Goal: Obtain resource: Obtain resource

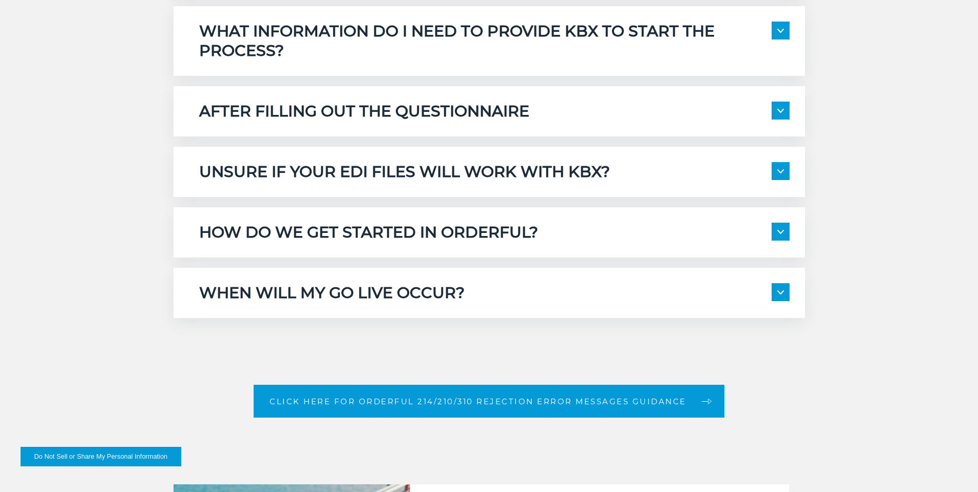
scroll to position [1638, 0]
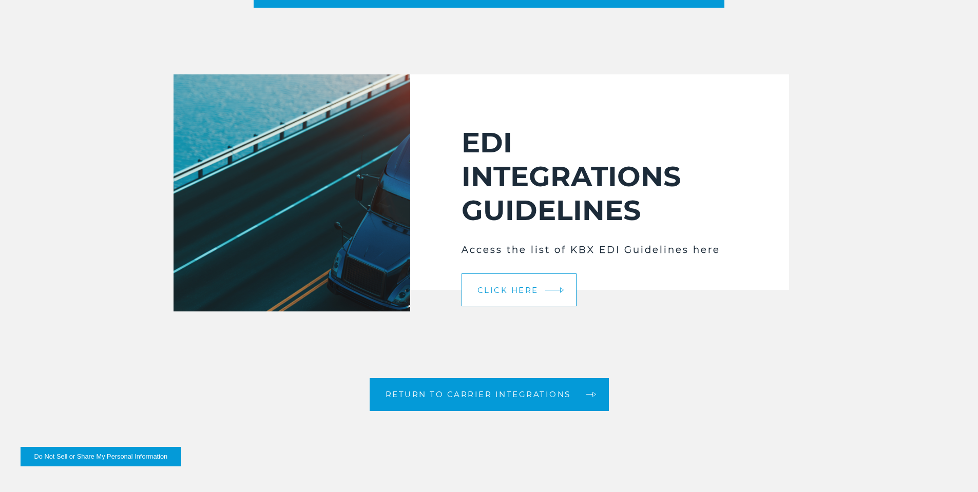
click at [506, 304] on link "Click Here" at bounding box center [519, 290] width 115 height 33
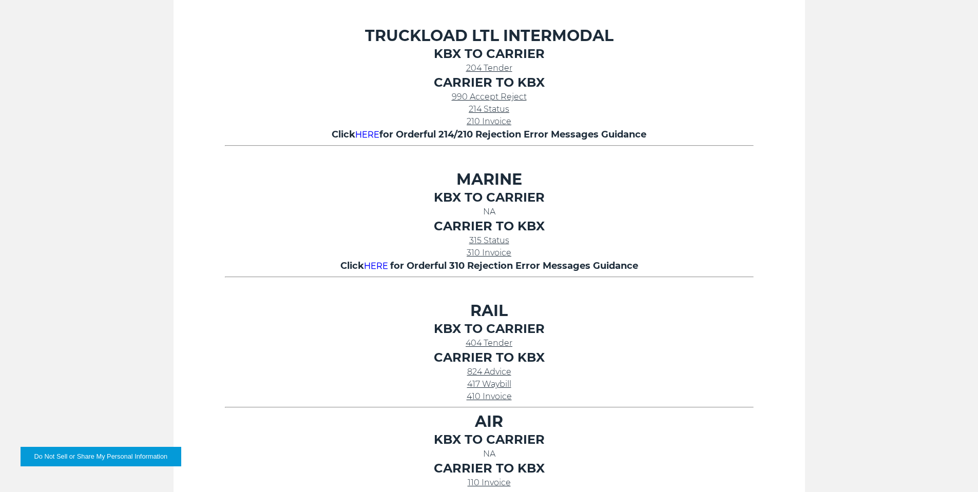
scroll to position [508, 0]
click at [486, 119] on span "210 Invoice" at bounding box center [489, 122] width 45 height 10
